Goal: Task Accomplishment & Management: Use online tool/utility

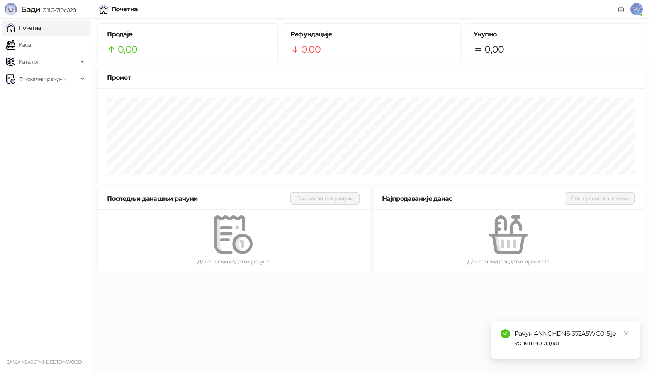
click at [39, 26] on link "Почетна" at bounding box center [23, 27] width 35 height 15
click at [70, 80] on span "Фискални рачуни" at bounding box center [42, 78] width 72 height 15
click at [54, 96] on link "Издати рачуни" at bounding box center [35, 95] width 52 height 15
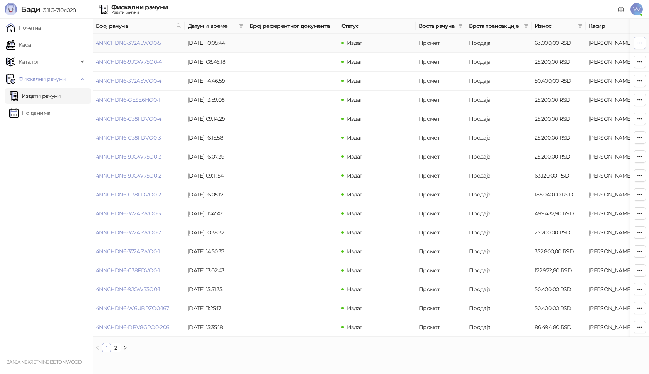
click at [642, 40] on icon "button" at bounding box center [640, 43] width 6 height 6
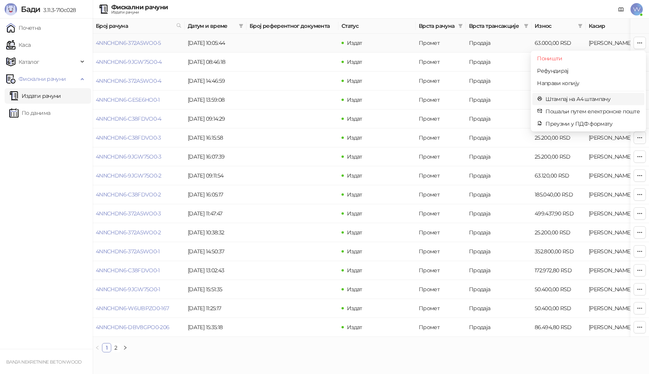
click at [567, 97] on span "Штампај на А4 штампачу" at bounding box center [592, 99] width 94 height 8
click at [567, 97] on td "25.200,00 RSD" at bounding box center [559, 99] width 54 height 19
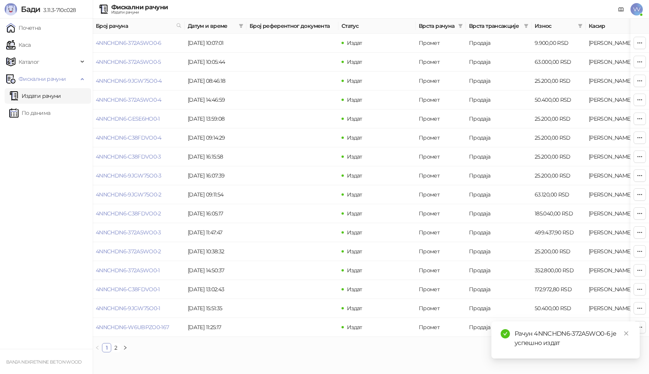
click at [48, 96] on link "Издати рачуни" at bounding box center [35, 95] width 52 height 15
click at [48, 95] on link "Издати рачуни" at bounding box center [35, 95] width 52 height 15
click at [54, 76] on span "Фискални рачуни" at bounding box center [42, 78] width 47 height 15
click at [643, 41] on button "button" at bounding box center [640, 43] width 12 height 12
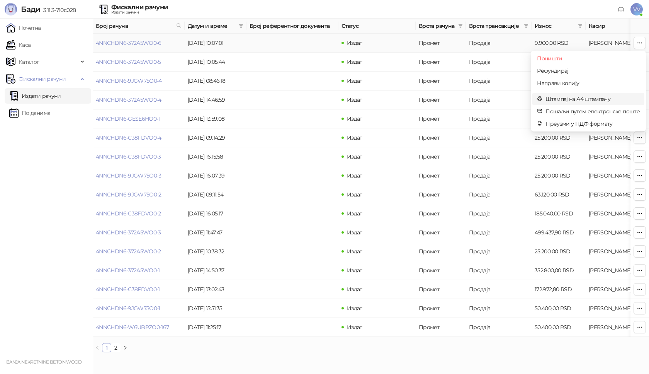
click at [552, 97] on span "Штампај на А4 штампачу" at bounding box center [592, 99] width 94 height 8
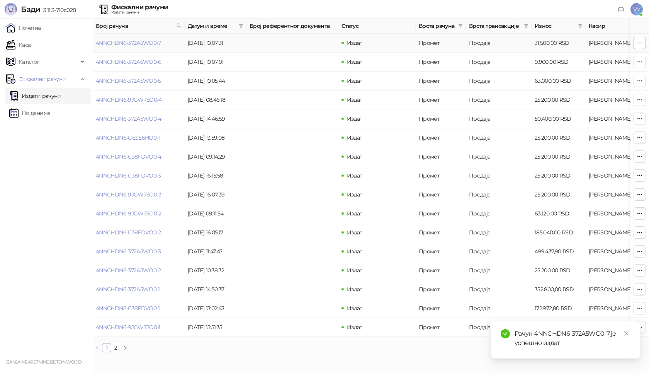
click at [644, 44] on button "button" at bounding box center [640, 43] width 12 height 12
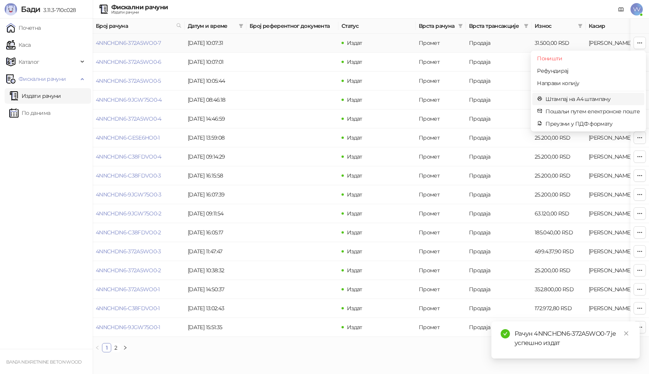
click at [573, 97] on span "Штампај на А4 штампачу" at bounding box center [592, 99] width 94 height 8
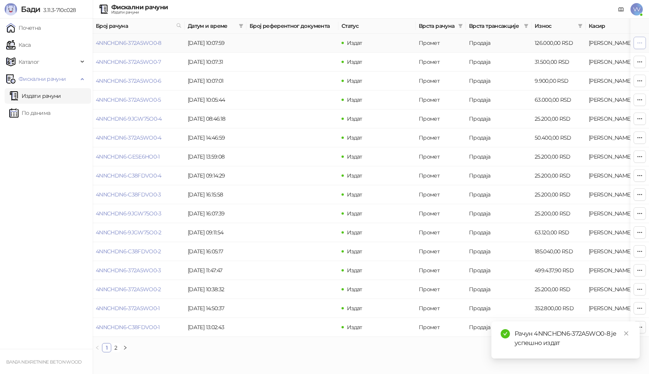
click at [644, 42] on button "button" at bounding box center [640, 43] width 12 height 12
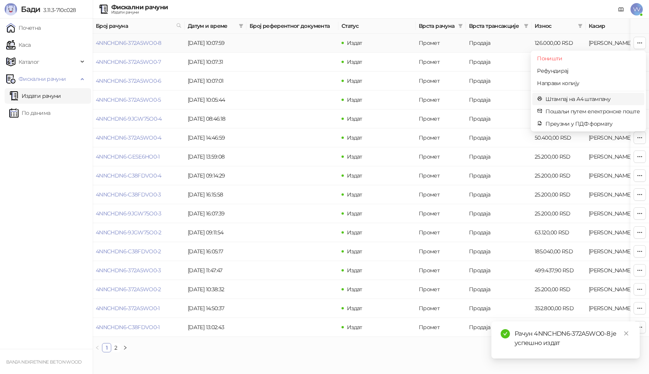
click at [571, 102] on span "Штампај на А4 штампачу" at bounding box center [592, 99] width 94 height 8
